Goal: Task Accomplishment & Management: Manage account settings

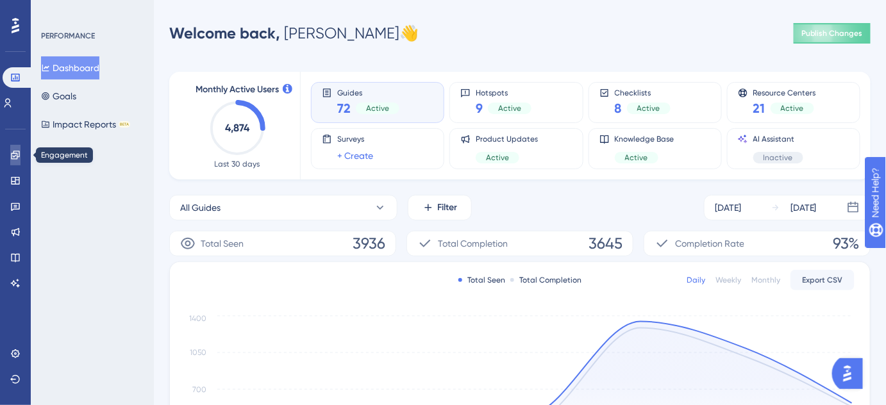
click at [19, 158] on icon at bounding box center [15, 155] width 10 height 10
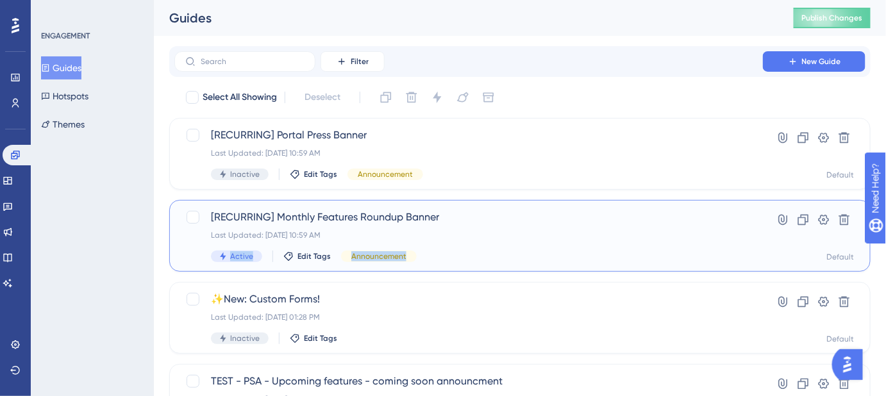
click at [492, 247] on div "[RECURRING] Monthly Features Roundup Banner Last Updated: Sep 04 2025, 10:59 AM…" at bounding box center [468, 236] width 515 height 53
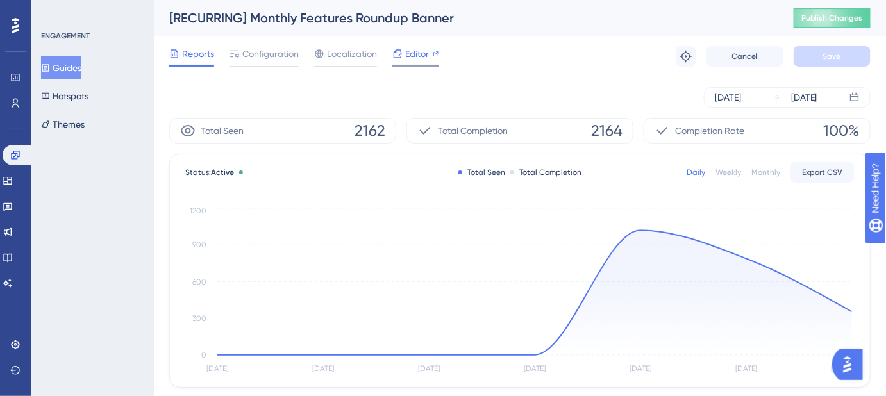
click at [409, 58] on span "Editor" at bounding box center [417, 53] width 24 height 15
click at [246, 44] on div "Reports Configuration Localization Editor Troubleshoot Cancel Save" at bounding box center [519, 56] width 701 height 41
click at [252, 56] on span "Configuration" at bounding box center [270, 53] width 56 height 15
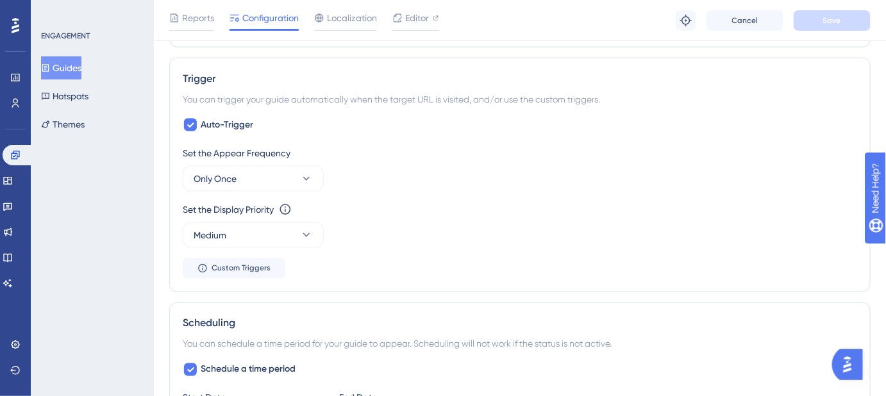
scroll to position [699, 0]
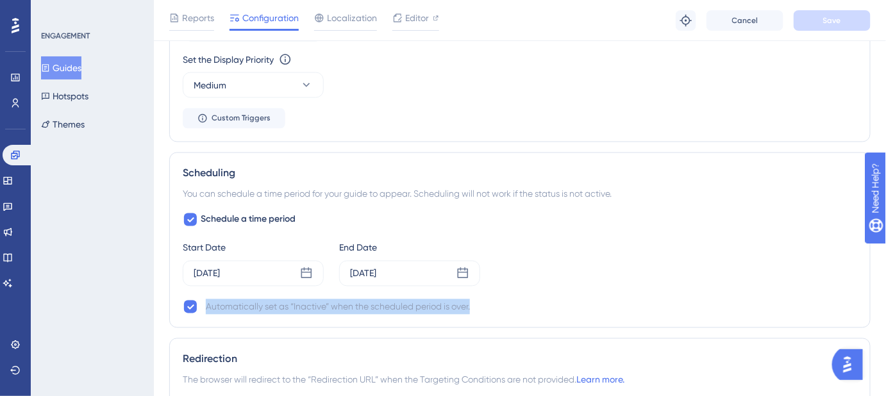
drag, startPoint x: 207, startPoint y: 301, endPoint x: 478, endPoint y: 308, distance: 271.3
click at [478, 308] on div "Automatically set as “Inactive” when the scheduled period is over." at bounding box center [520, 306] width 674 height 15
copy div "Automatically set as “Inactive” when the scheduled period is over."
click at [304, 299] on div "Automatically set as “Inactive” when the scheduled period is over." at bounding box center [338, 306] width 264 height 15
drag, startPoint x: 469, startPoint y: 306, endPoint x: 210, endPoint y: 299, distance: 259.1
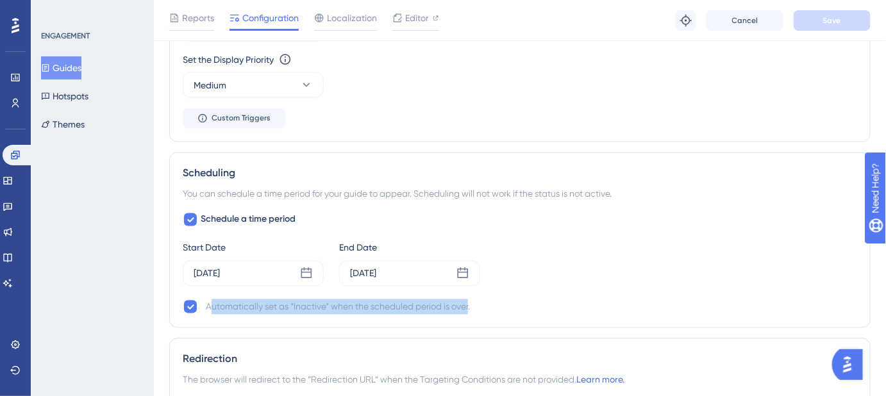
click at [210, 299] on div "Automatically set as “Inactive” when the scheduled period is over." at bounding box center [338, 306] width 264 height 15
click at [206, 301] on div "Automatically set as “Inactive” when the scheduled period is over." at bounding box center [338, 306] width 264 height 15
copy div "Automatically set as “Inactive” when the scheduled period is over"
